Goal: Task Accomplishment & Management: Manage account settings

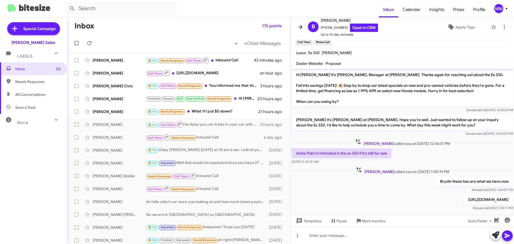
click at [297, 28] on icon at bounding box center [300, 27] width 6 height 6
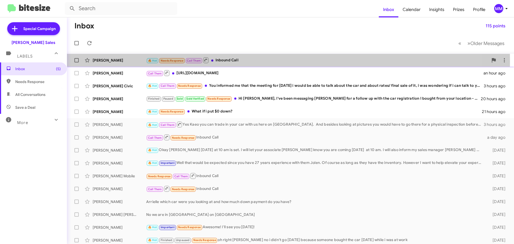
drag, startPoint x: 122, startPoint y: 62, endPoint x: 125, endPoint y: 65, distance: 4.7
click at [123, 63] on div "[PERSON_NAME] Sos 🔥 Hot Needs Response Call Them Inbound Call 44 minutes ago" at bounding box center [290, 60] width 438 height 11
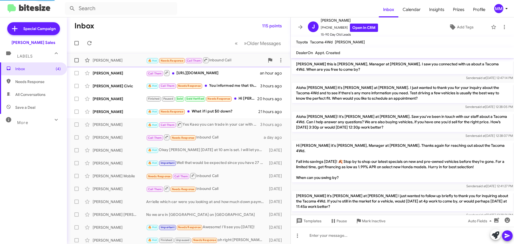
scroll to position [86, 0]
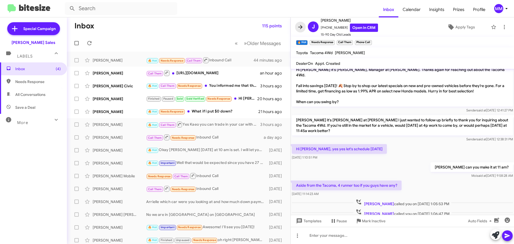
click at [301, 26] on icon at bounding box center [300, 27] width 6 height 6
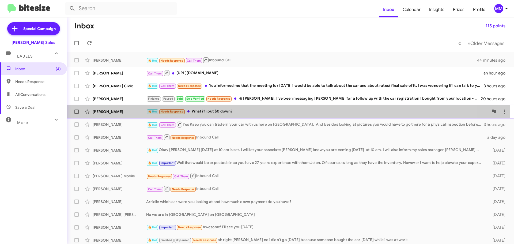
click at [119, 112] on div "[PERSON_NAME]" at bounding box center [120, 111] width 54 height 5
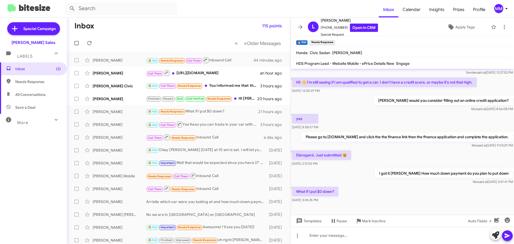
scroll to position [101, 0]
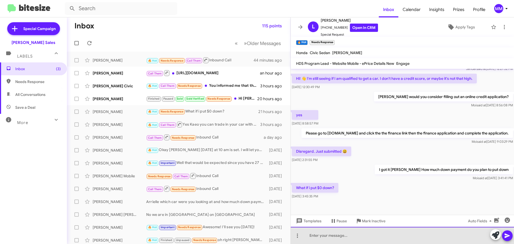
click at [326, 243] on div at bounding box center [402, 235] width 223 height 17
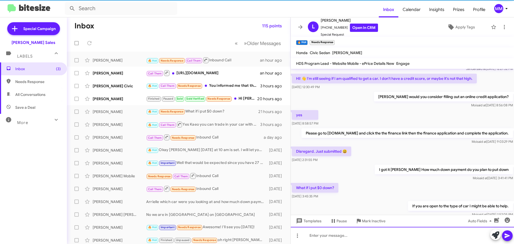
scroll to position [0, 0]
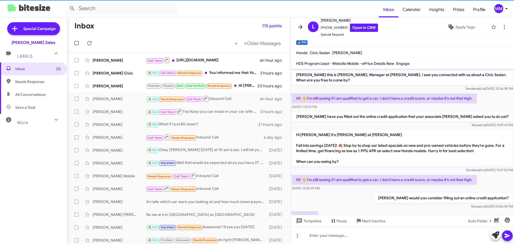
click at [300, 27] on icon at bounding box center [300, 27] width 4 height 4
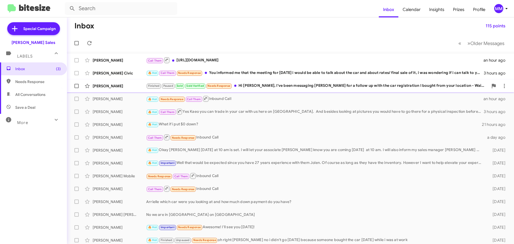
click at [266, 85] on div "Finished Paused Sold Sold Verified Needs Response Hi [PERSON_NAME], I've been m…" at bounding box center [317, 86] width 342 height 6
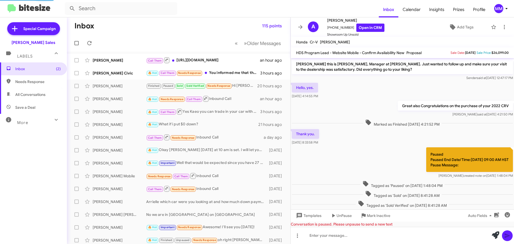
scroll to position [59, 0]
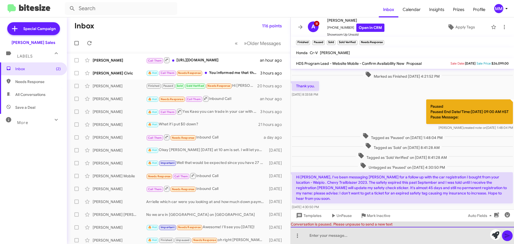
click at [334, 238] on div at bounding box center [402, 235] width 223 height 17
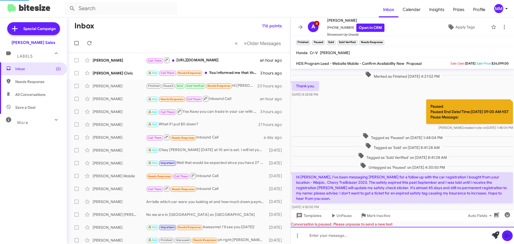
scroll to position [0, 0]
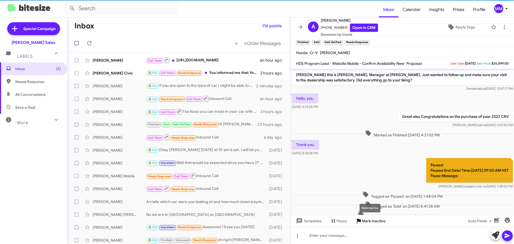
click at [374, 220] on span "Mark Inactive" at bounding box center [374, 221] width 24 height 10
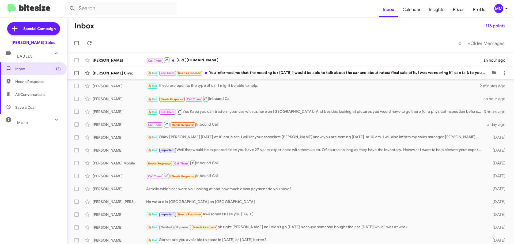
click at [244, 72] on div "🔥 Hot Call Them Needs Response You informed me that the meeting for [DATE] i wo…" at bounding box center [317, 73] width 342 height 6
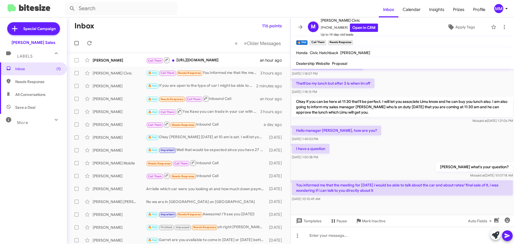
scroll to position [96, 0]
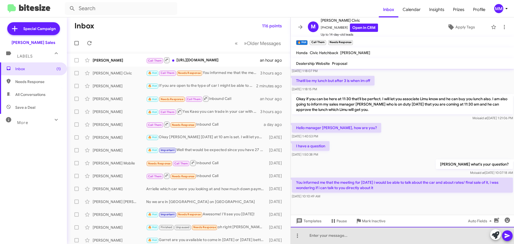
drag, startPoint x: 320, startPoint y: 236, endPoint x: 317, endPoint y: 233, distance: 4.0
click at [320, 236] on div at bounding box center [402, 235] width 223 height 17
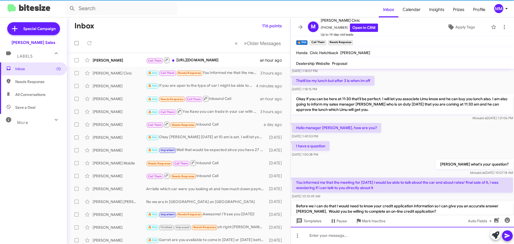
scroll to position [0, 0]
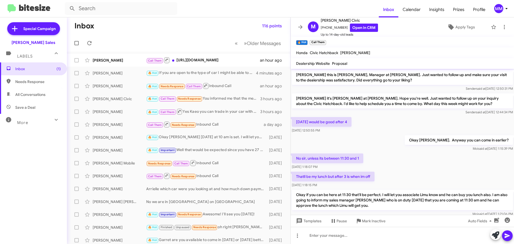
click at [300, 26] on icon at bounding box center [300, 27] width 6 height 6
